Goal: Task Accomplishment & Management: Use online tool/utility

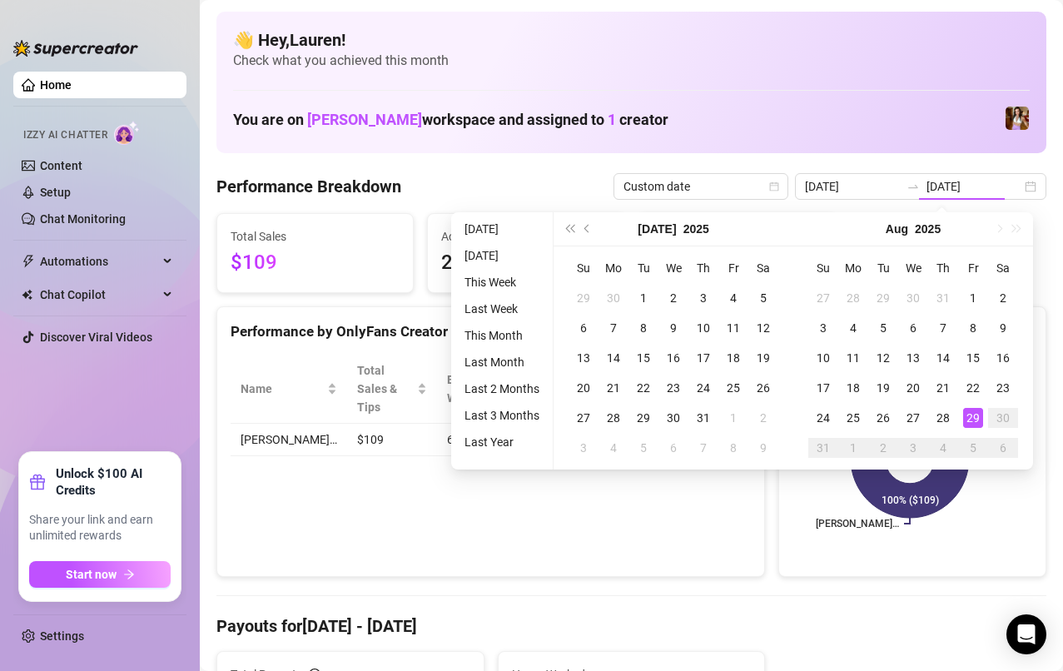
click at [971, 392] on div "22" at bounding box center [973, 388] width 20 height 20
type input "[DATE]"
click at [972, 387] on div "22" at bounding box center [973, 388] width 20 height 20
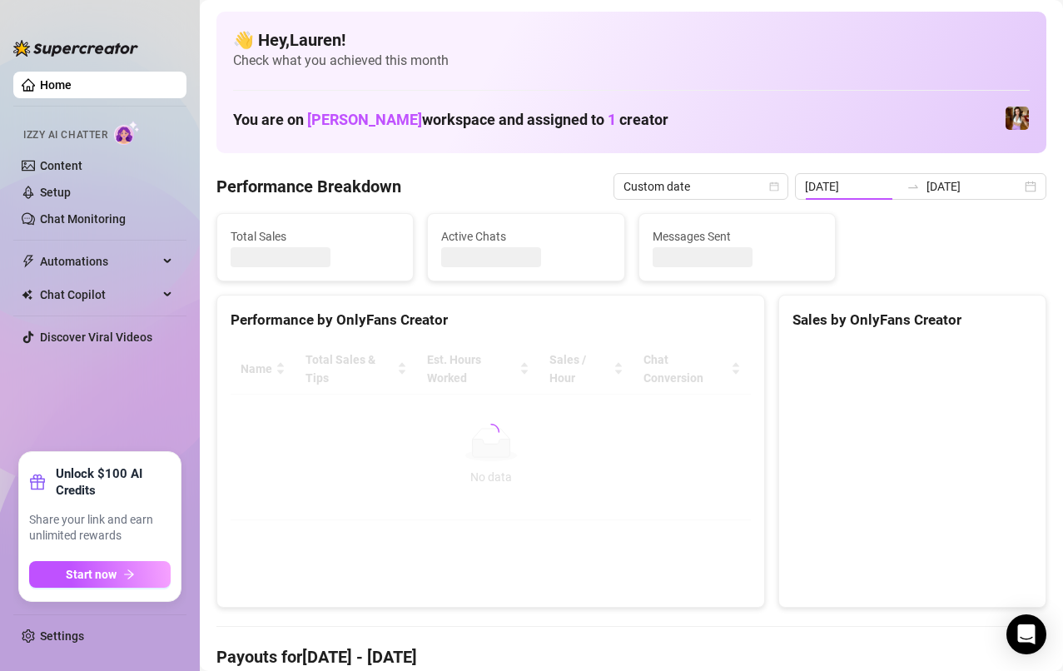
type input "[DATE]"
click at [971, 395] on canvas at bounding box center [909, 469] width 235 height 250
click at [973, 394] on canvas at bounding box center [909, 469] width 235 height 250
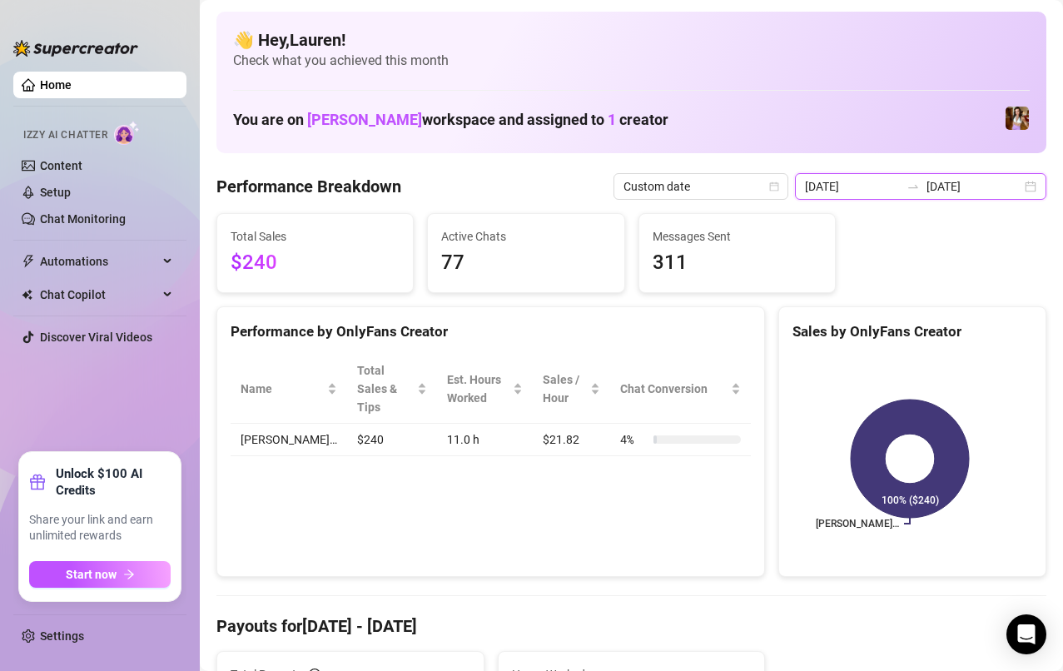
click at [1003, 187] on input "[DATE]" at bounding box center [973, 186] width 95 height 18
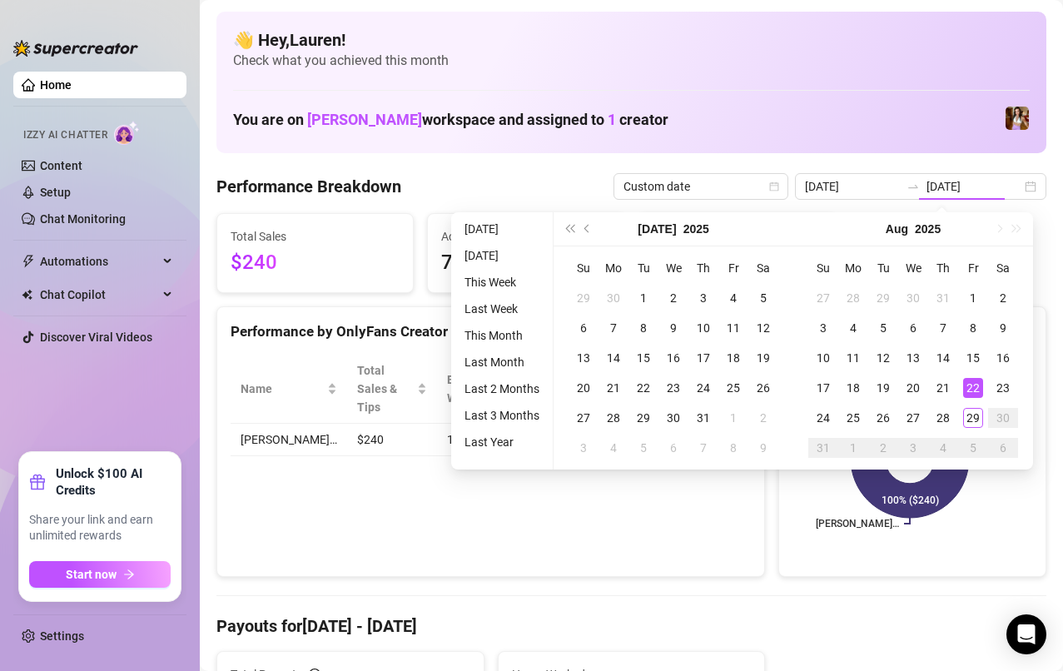
click at [972, 420] on div "29" at bounding box center [973, 418] width 20 height 20
type input "[DATE]"
click at [977, 419] on div "29" at bounding box center [973, 418] width 20 height 20
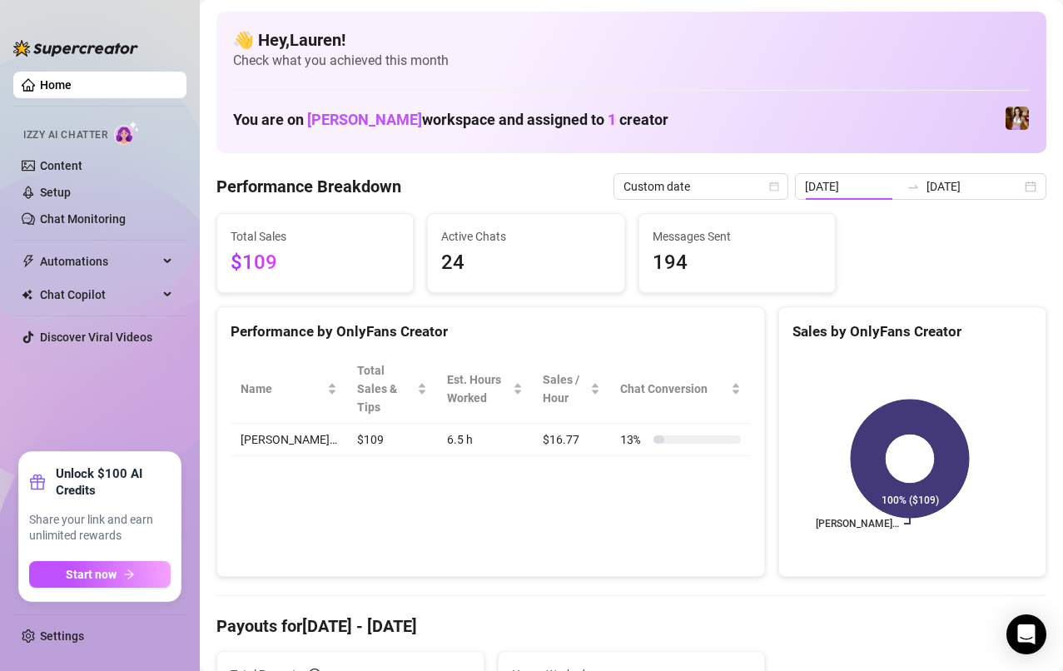
type input "[DATE]"
